Goal: Information Seeking & Learning: Learn about a topic

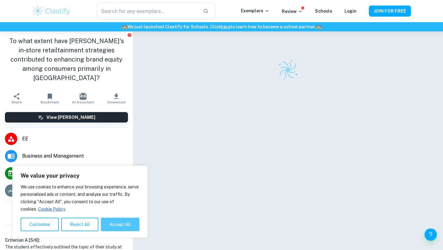
click at [123, 224] on button "Accept All" at bounding box center [120, 225] width 38 height 14
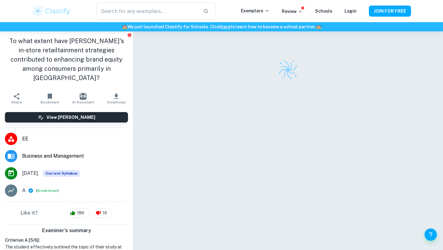
checkbox input "true"
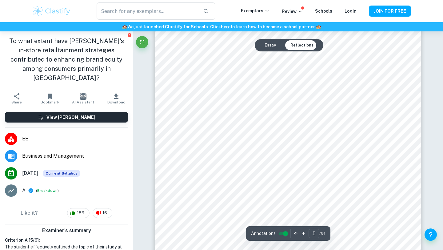
scroll to position [1612, 0]
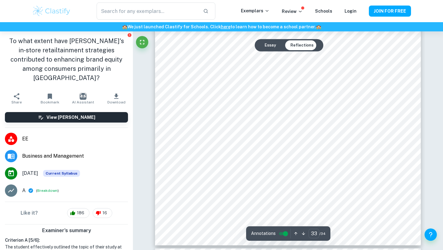
type input "34"
